Goal: Task Accomplishment & Management: Use online tool/utility

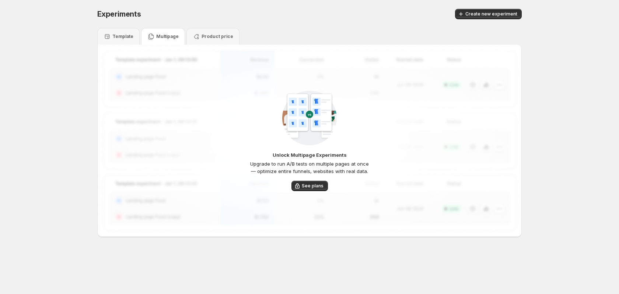
click at [112, 34] on p "Template" at bounding box center [122, 37] width 21 height 6
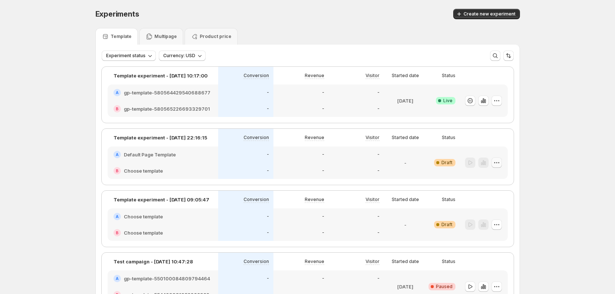
click at [501, 164] on icon "button" at bounding box center [496, 162] width 7 height 7
click at [497, 180] on span "Edit" at bounding box center [504, 177] width 53 height 7
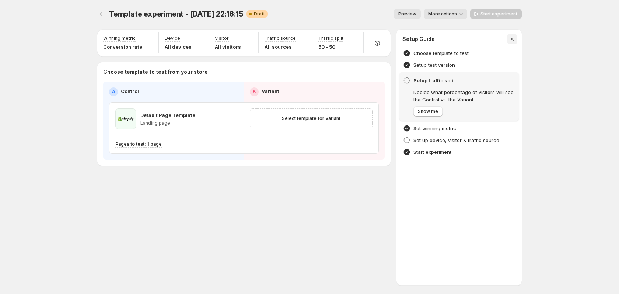
click at [514, 38] on icon "button" at bounding box center [512, 38] width 7 height 7
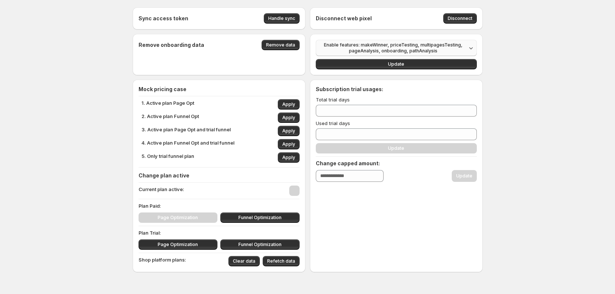
click at [409, 50] on span "Enable features: makeWinner, priceTesting, multipagesTesting, pageAnalysis, onb…" at bounding box center [393, 48] width 146 height 12
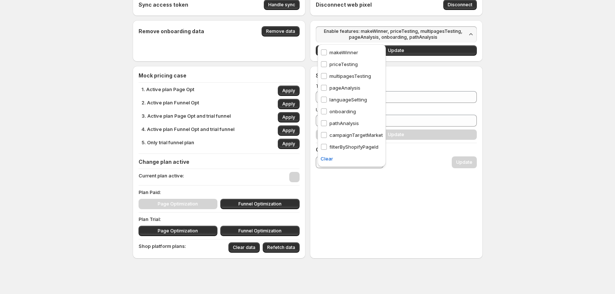
scroll to position [18, 0]
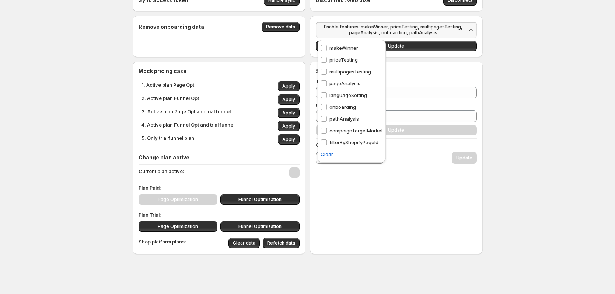
click at [365, 129] on p "campaignTargetMarket" at bounding box center [356, 130] width 53 height 7
click at [423, 42] on button "Update" at bounding box center [396, 46] width 161 height 10
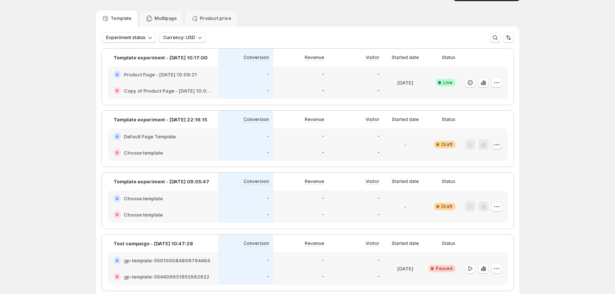
click at [502, 143] on button "button" at bounding box center [497, 144] width 10 height 10
click at [491, 159] on span "Edit" at bounding box center [504, 159] width 53 height 7
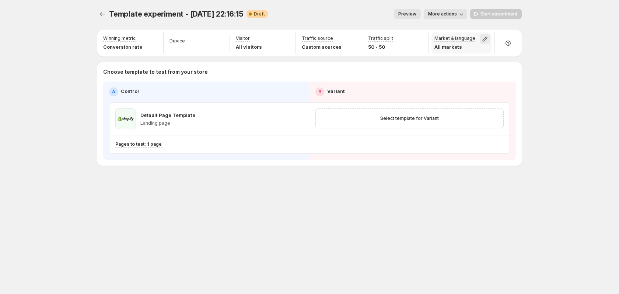
click at [487, 38] on icon "button" at bounding box center [484, 38] width 7 height 7
click at [486, 41] on icon "button" at bounding box center [484, 38] width 7 height 7
click at [487, 41] on icon "button" at bounding box center [484, 38] width 7 height 7
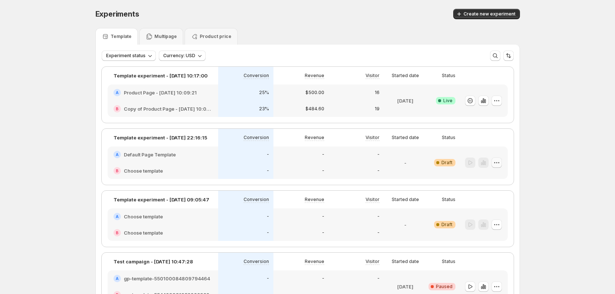
click at [502, 165] on button "button" at bounding box center [497, 162] width 10 height 10
click at [500, 178] on span "Edit" at bounding box center [504, 177] width 53 height 7
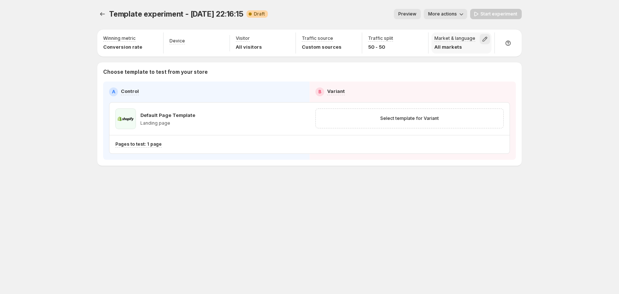
click at [484, 38] on icon "button" at bounding box center [484, 38] width 7 height 7
click at [415, 119] on span "Select template for Variant" at bounding box center [409, 118] width 59 height 6
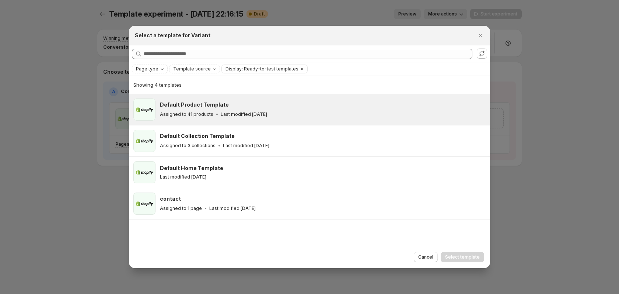
click at [237, 116] on p "Last modified 21 days ago" at bounding box center [244, 114] width 46 height 6
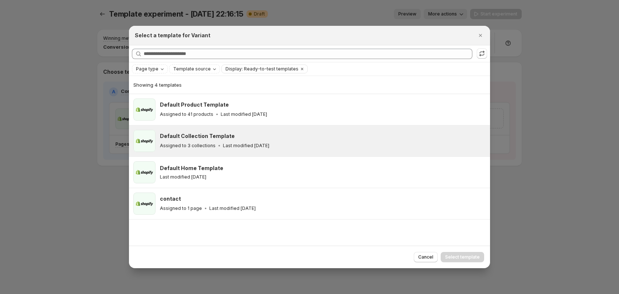
click at [414, 126] on div "Default Collection Template Assigned to 3 collections Last modified 21 days ago" at bounding box center [309, 140] width 361 height 31
click at [467, 256] on span "Select template" at bounding box center [462, 257] width 35 height 6
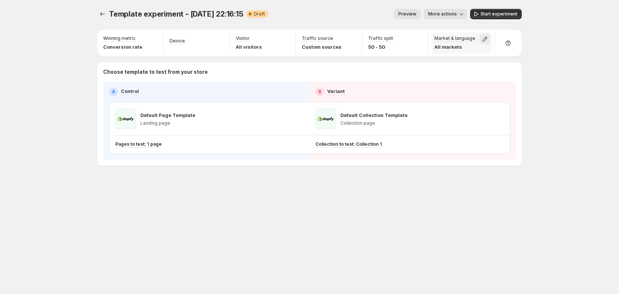
click at [486, 38] on icon "button" at bounding box center [484, 39] width 5 height 5
click at [487, 40] on icon "button" at bounding box center [484, 38] width 7 height 7
click at [568, 160] on div "Template experiment - Aug 18, 22:16:15. This page is ready Template experiment …" at bounding box center [309, 147] width 619 height 294
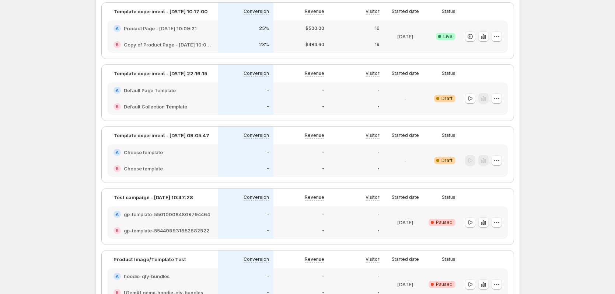
scroll to position [58, 0]
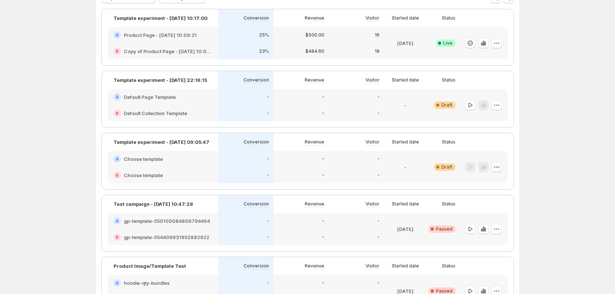
click at [501, 167] on icon "button" at bounding box center [496, 166] width 7 height 7
click at [501, 187] on button "Edit" at bounding box center [499, 182] width 67 height 12
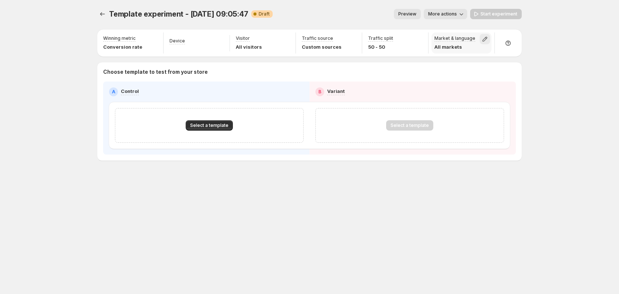
click at [485, 38] on icon "button" at bounding box center [484, 39] width 5 height 5
click at [420, 38] on icon "button" at bounding box center [418, 38] width 7 height 7
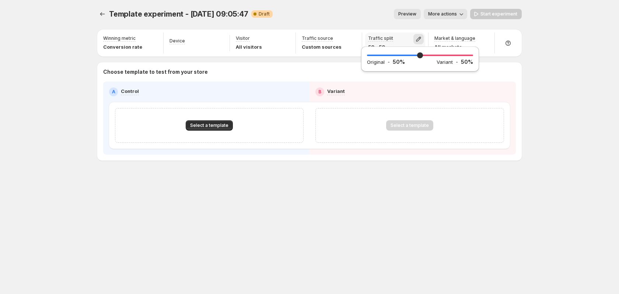
click at [420, 39] on icon "button" at bounding box center [418, 38] width 7 height 7
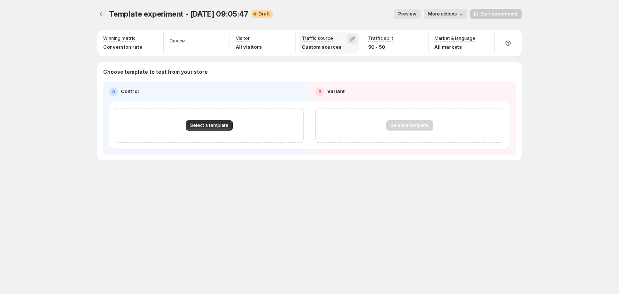
click at [355, 38] on icon "button" at bounding box center [352, 38] width 7 height 7
click at [283, 38] on icon "button" at bounding box center [285, 38] width 7 height 7
click at [285, 38] on icon "button" at bounding box center [285, 38] width 7 height 7
click at [356, 36] on button "button" at bounding box center [352, 39] width 10 height 10
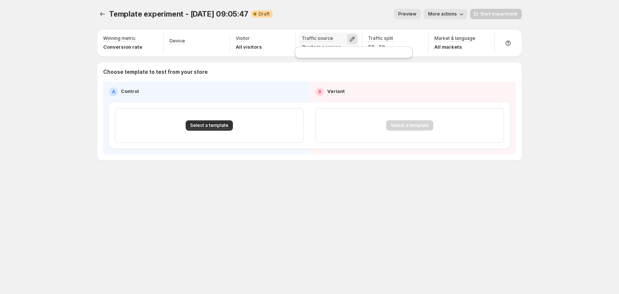
click at [354, 39] on icon "button" at bounding box center [352, 38] width 7 height 7
click at [287, 40] on icon "button" at bounding box center [285, 38] width 7 height 7
click at [352, 39] on icon "button" at bounding box center [352, 38] width 7 height 7
click at [284, 39] on icon "button" at bounding box center [285, 38] width 7 height 7
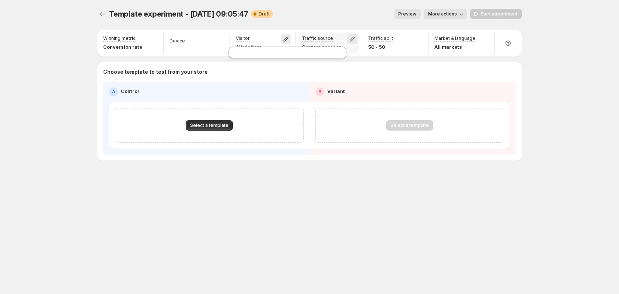
click at [351, 40] on icon "button" at bounding box center [352, 39] width 5 height 5
click at [488, 35] on button "button" at bounding box center [485, 39] width 10 height 10
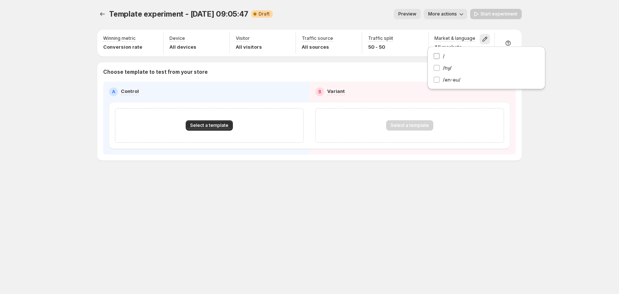
click at [450, 58] on label "/" at bounding box center [486, 55] width 106 height 7
click at [447, 56] on label "/" at bounding box center [486, 55] width 106 height 7
click at [354, 39] on icon "button" at bounding box center [352, 38] width 7 height 7
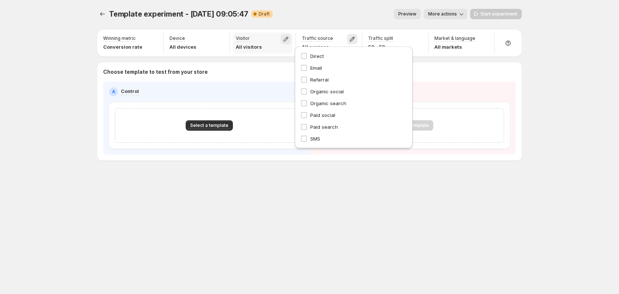
click at [286, 38] on icon "button" at bounding box center [286, 39] width 5 height 5
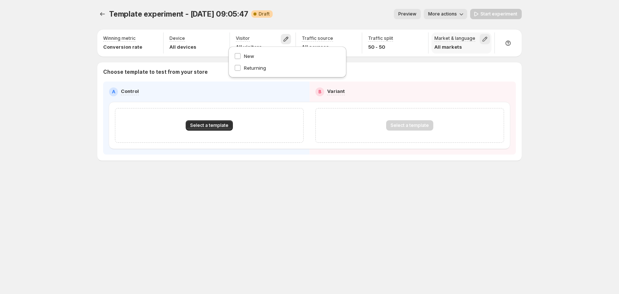
click at [485, 38] on icon "button" at bounding box center [484, 39] width 5 height 5
